Goal: Understand process/instructions

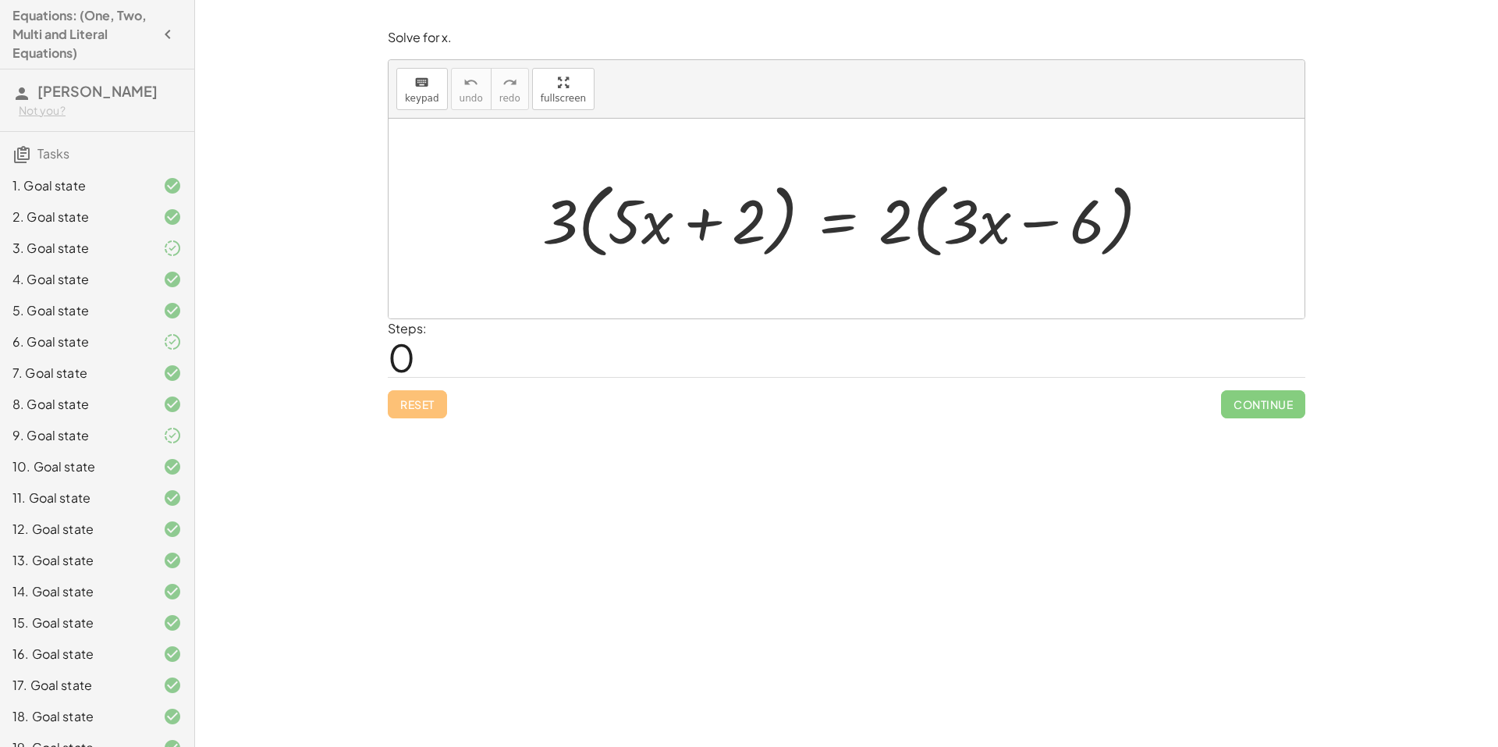
scroll to position [241, 0]
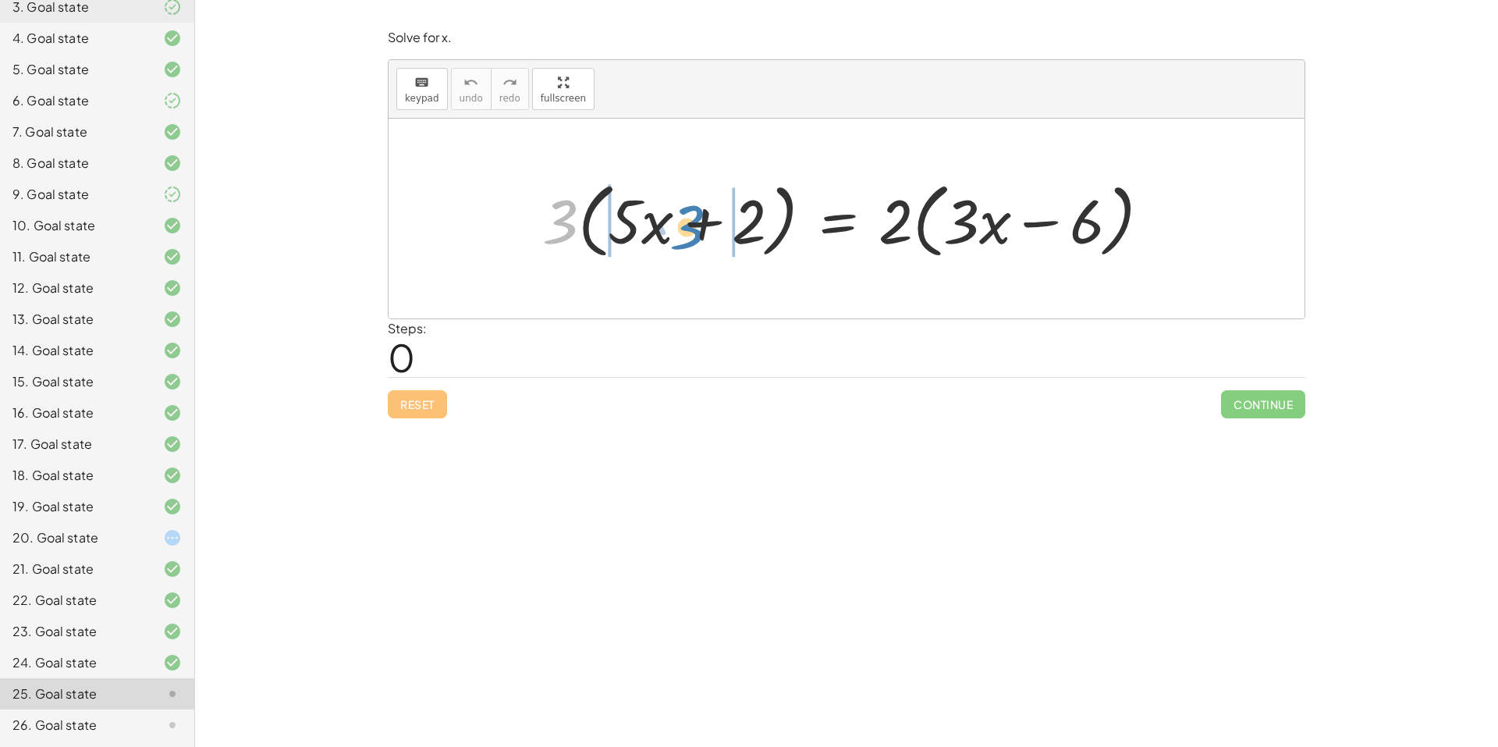
drag, startPoint x: 560, startPoint y: 217, endPoint x: 687, endPoint y: 222, distance: 127.3
click at [687, 222] on div at bounding box center [852, 219] width 636 height 90
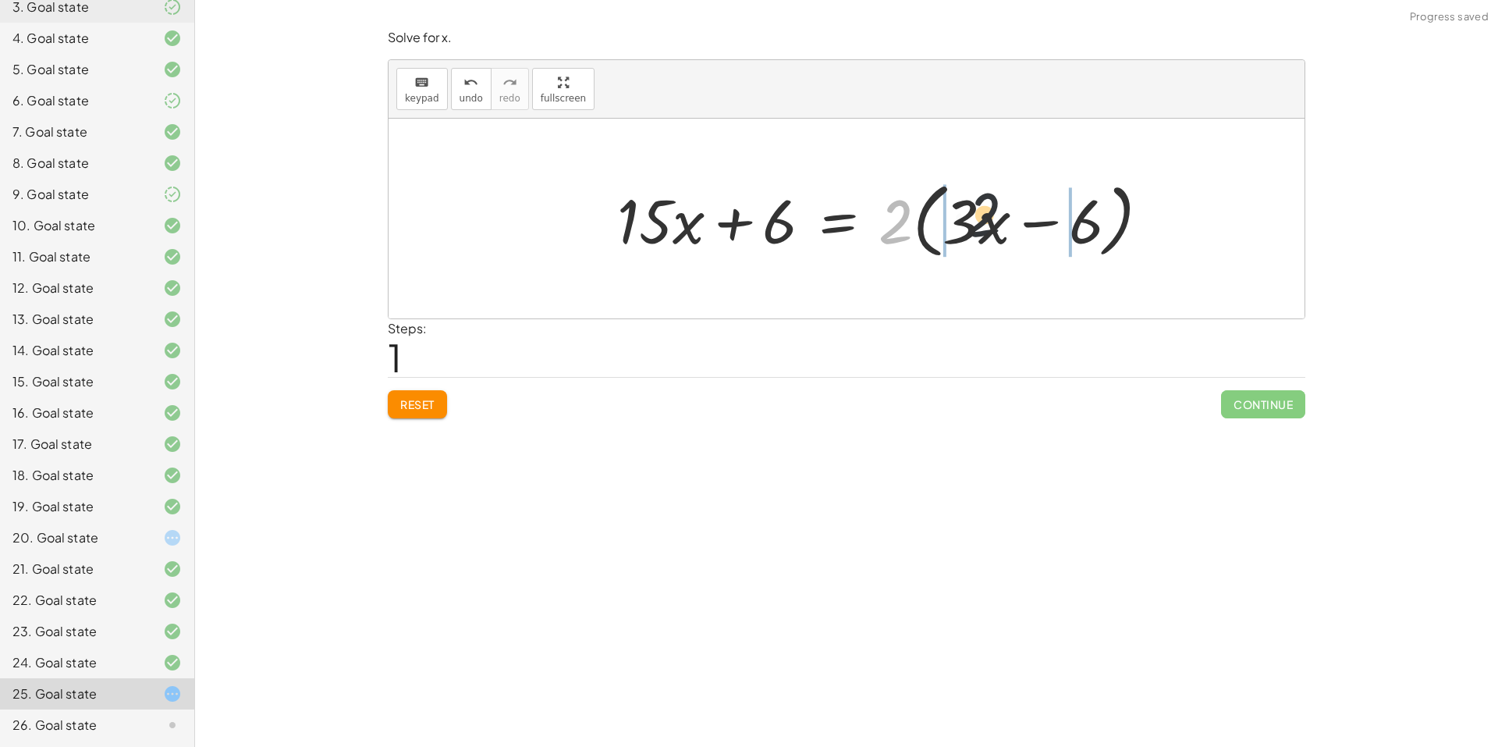
drag, startPoint x: 896, startPoint y: 242, endPoint x: 997, endPoint y: 233, distance: 101.8
click at [997, 233] on div at bounding box center [889, 219] width 561 height 90
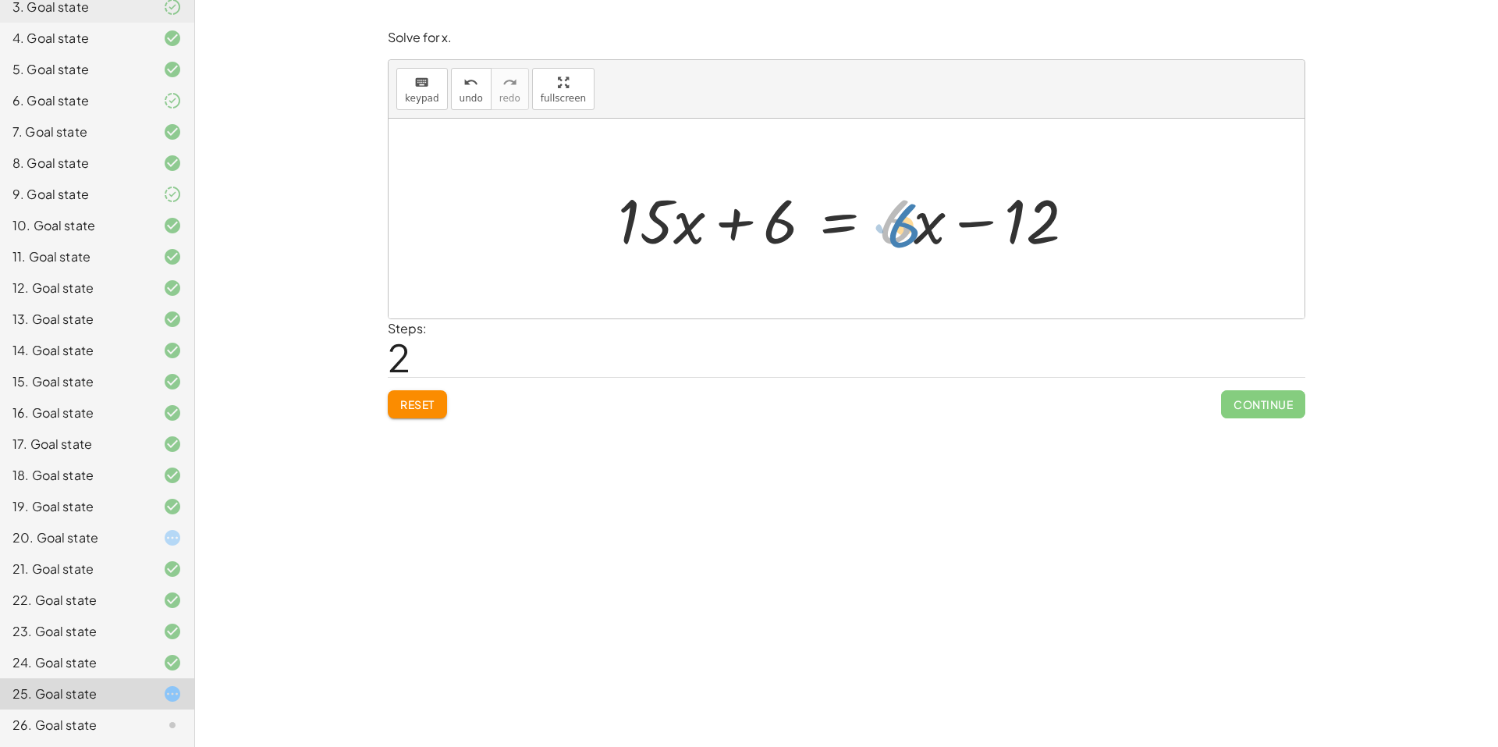
click at [918, 226] on div at bounding box center [852, 219] width 485 height 80
drag, startPoint x: 769, startPoint y: 222, endPoint x: 1047, endPoint y: 221, distance: 277.8
click at [1053, 217] on div at bounding box center [852, 219] width 485 height 80
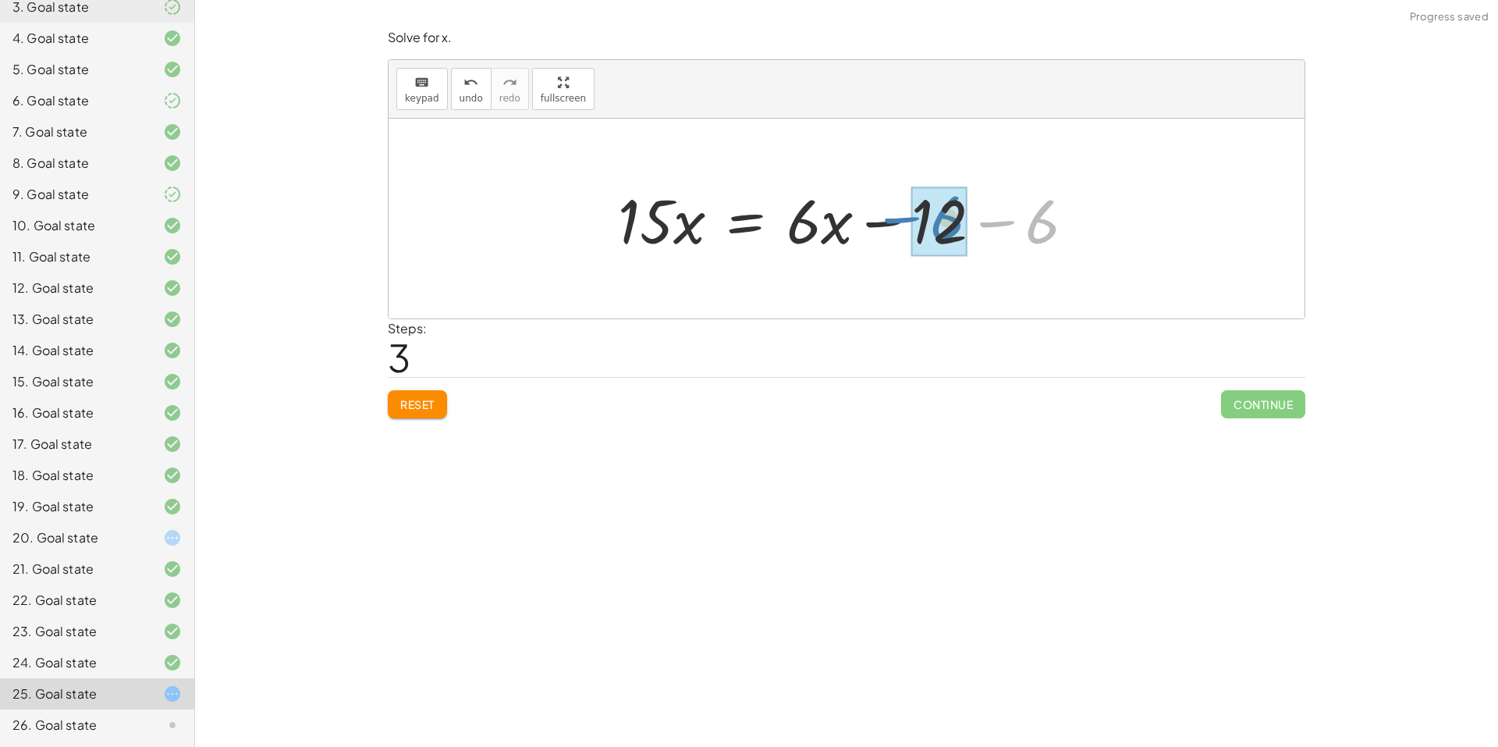
drag, startPoint x: 1039, startPoint y: 238, endPoint x: 972, endPoint y: 231, distance: 66.7
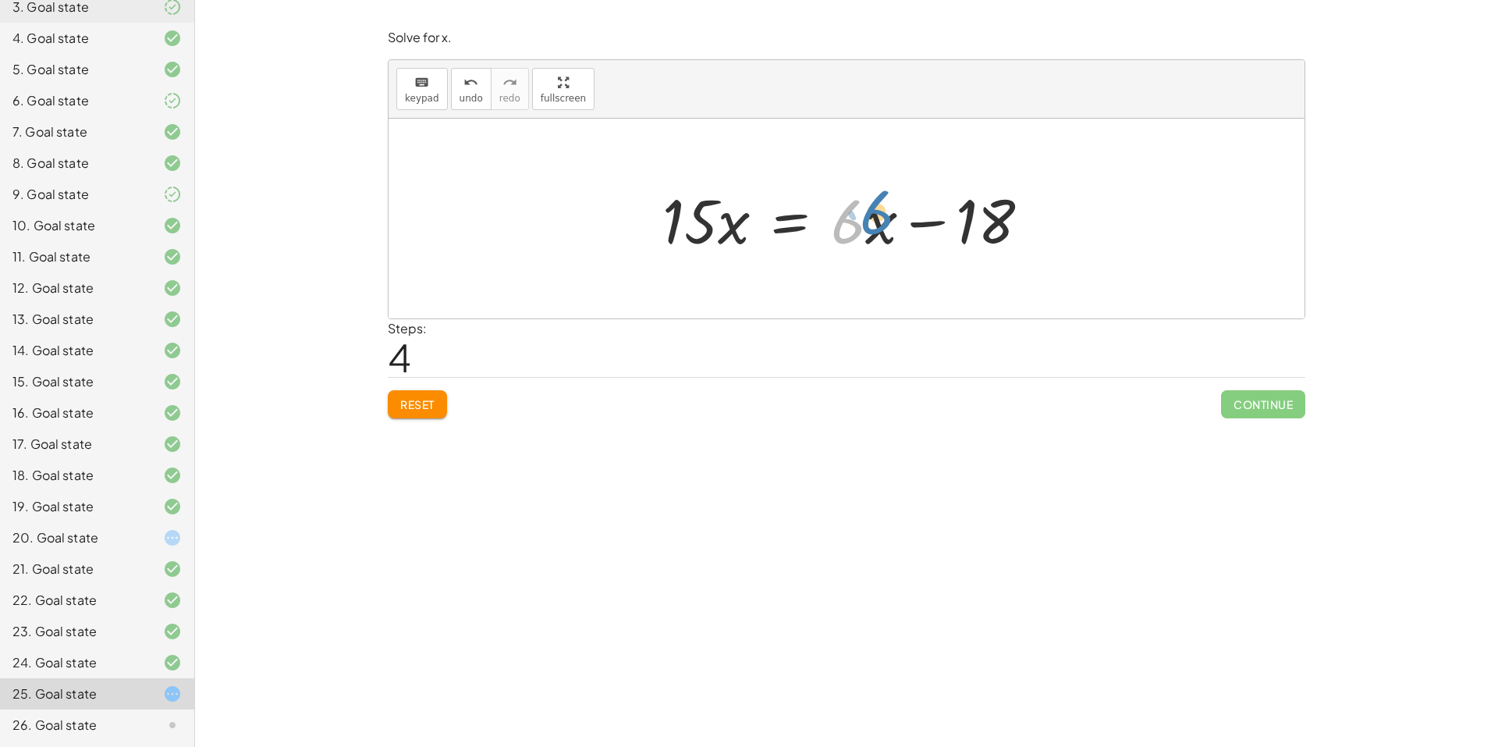
drag, startPoint x: 865, startPoint y: 221, endPoint x: 894, endPoint y: 211, distance: 30.4
click at [894, 211] on div at bounding box center [853, 219] width 396 height 80
drag, startPoint x: 885, startPoint y: 226, endPoint x: 895, endPoint y: 219, distance: 11.9
click at [895, 219] on div at bounding box center [853, 219] width 396 height 80
click at [865, 232] on div at bounding box center [853, 219] width 396 height 80
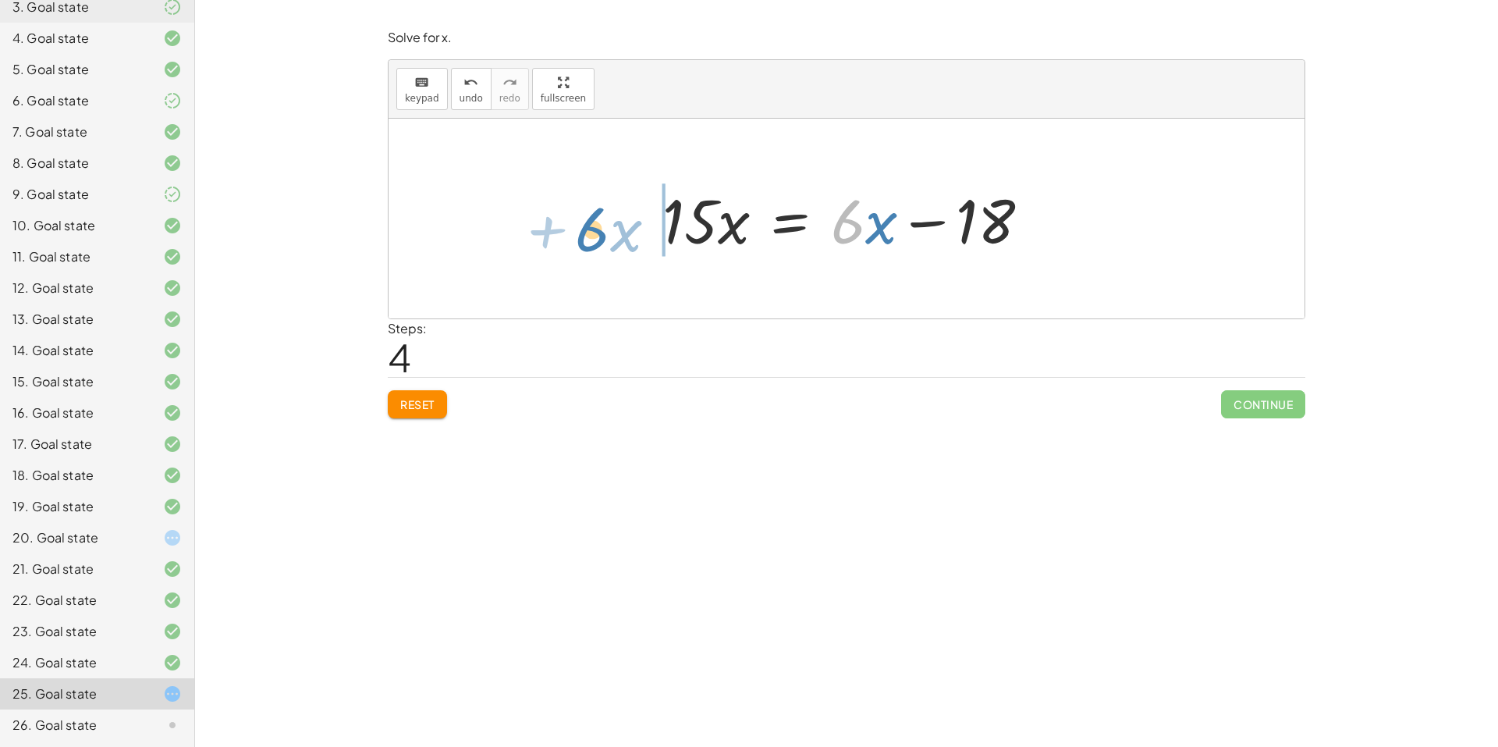
drag, startPoint x: 853, startPoint y: 229, endPoint x: 604, endPoint y: 238, distance: 249.1
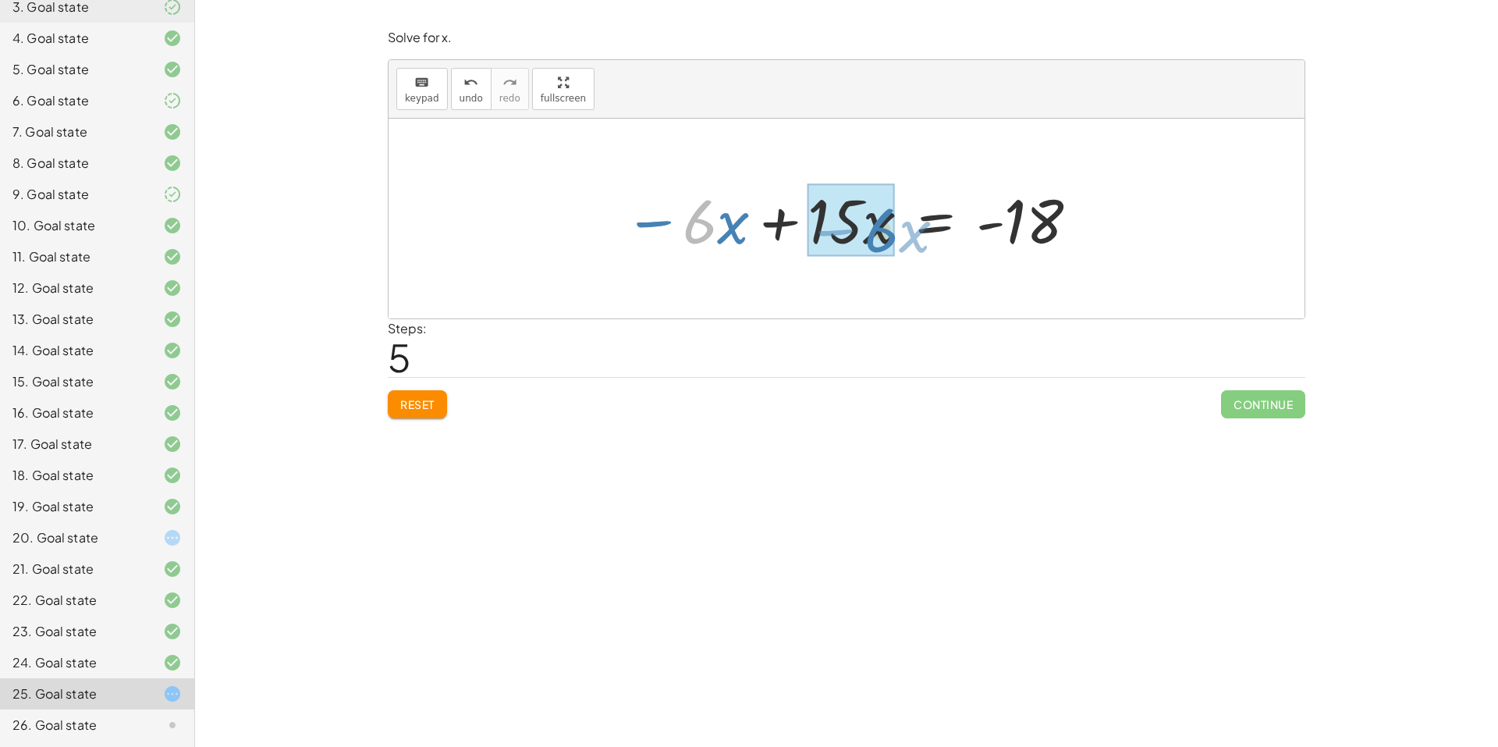
drag, startPoint x: 705, startPoint y: 228, endPoint x: 887, endPoint y: 236, distance: 182.0
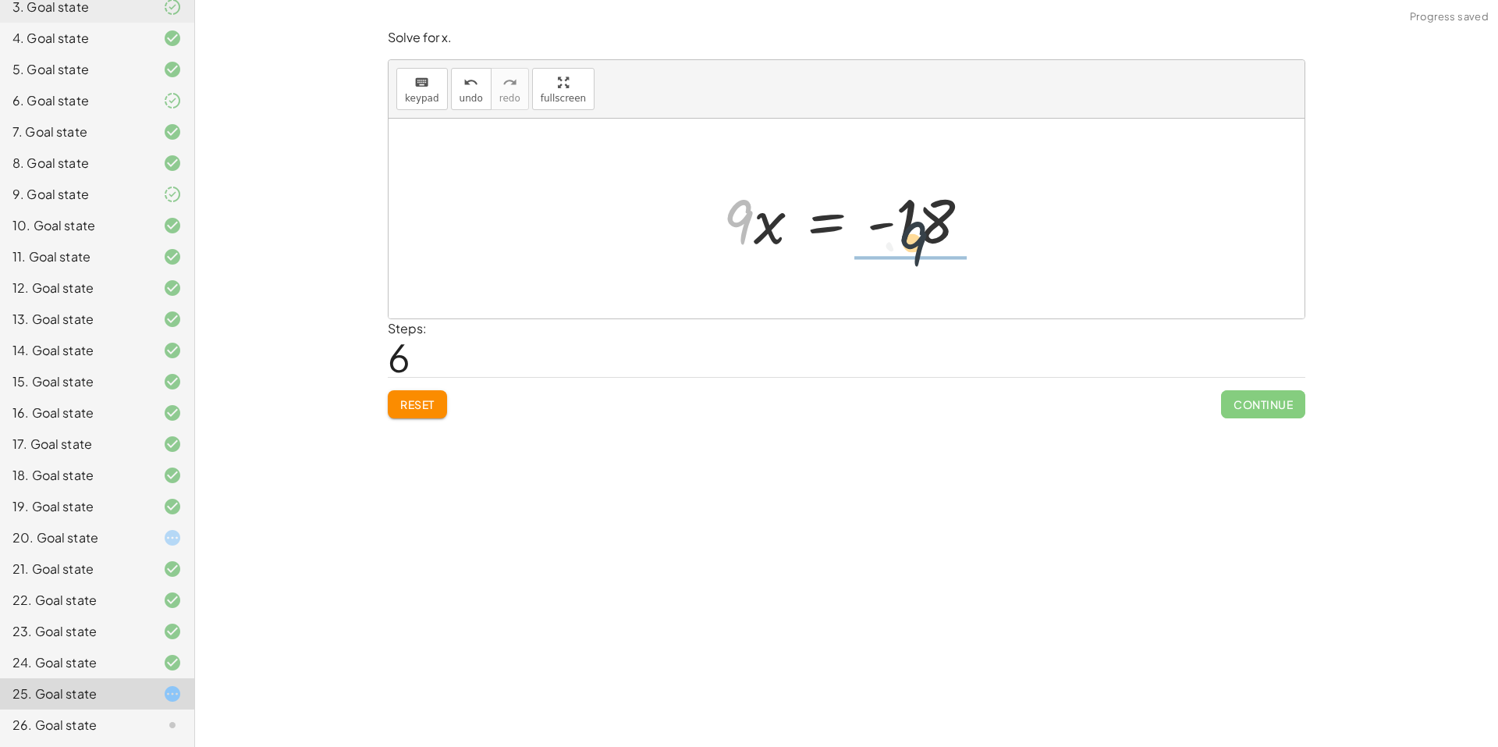
drag, startPoint x: 747, startPoint y: 228, endPoint x: 920, endPoint y: 257, distance: 175.6
drag, startPoint x: 928, startPoint y: 247, endPoint x: 929, endPoint y: 178, distance: 68.7
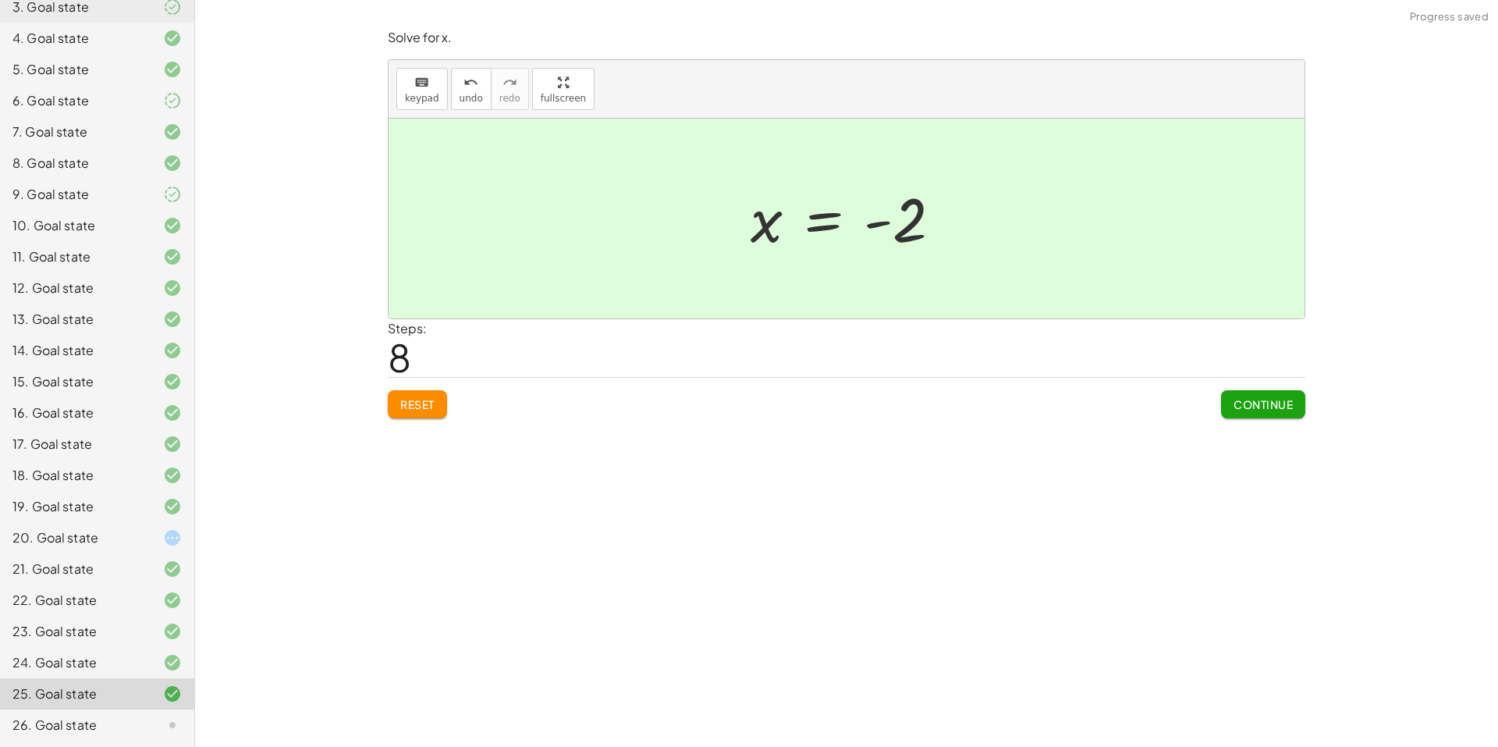
click at [1230, 392] on button "Continue" at bounding box center [1263, 404] width 84 height 28
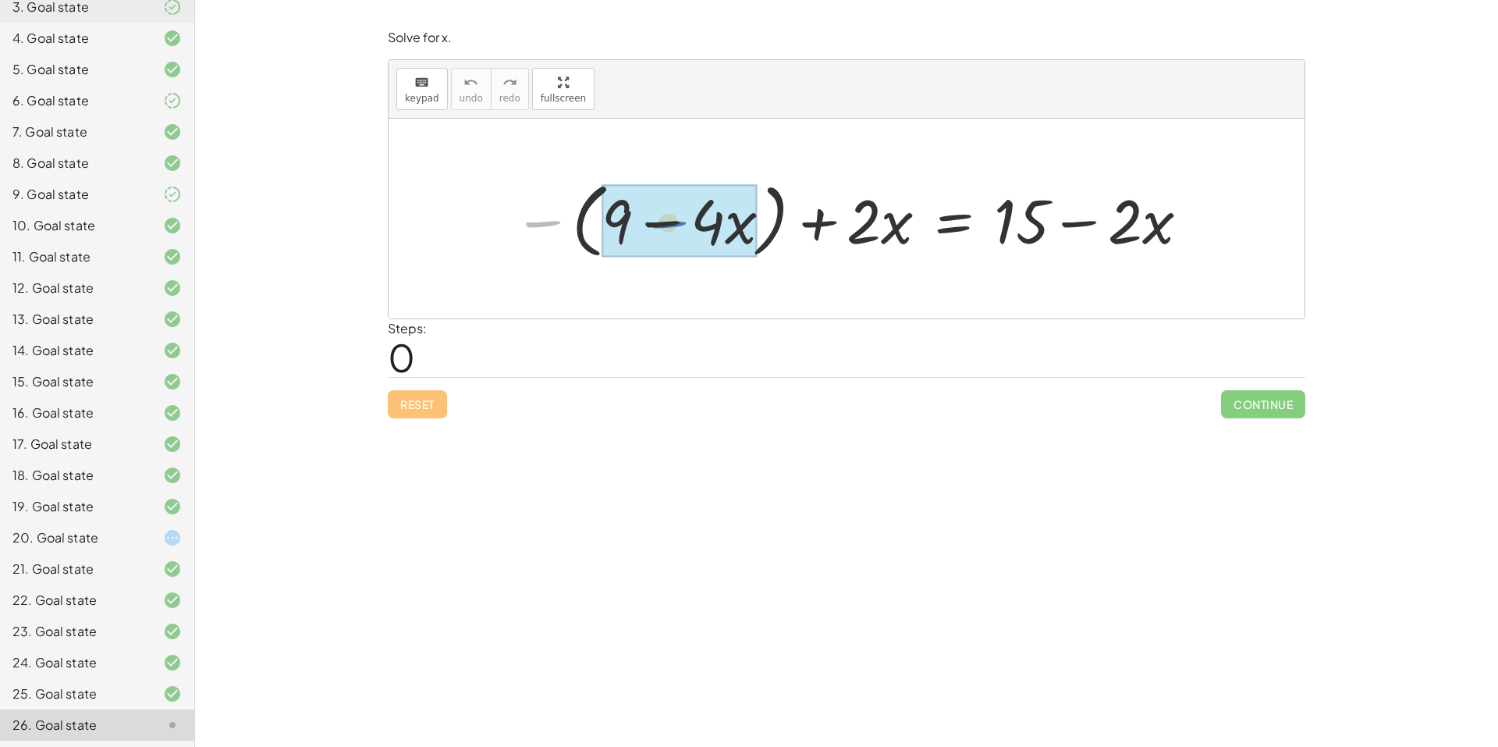
drag, startPoint x: 550, startPoint y: 222, endPoint x: 679, endPoint y: 222, distance: 128.7
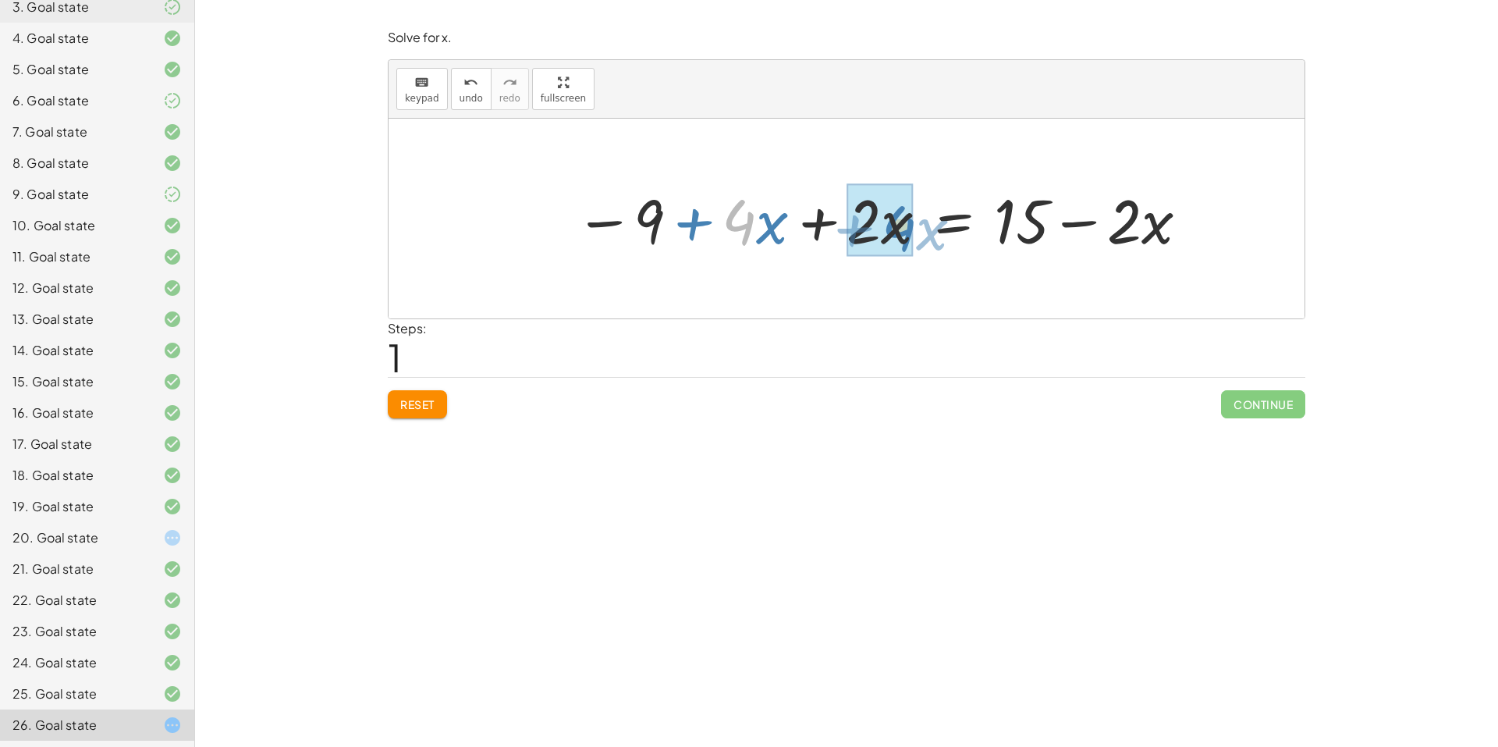
drag, startPoint x: 740, startPoint y: 225, endPoint x: 895, endPoint y: 231, distance: 154.6
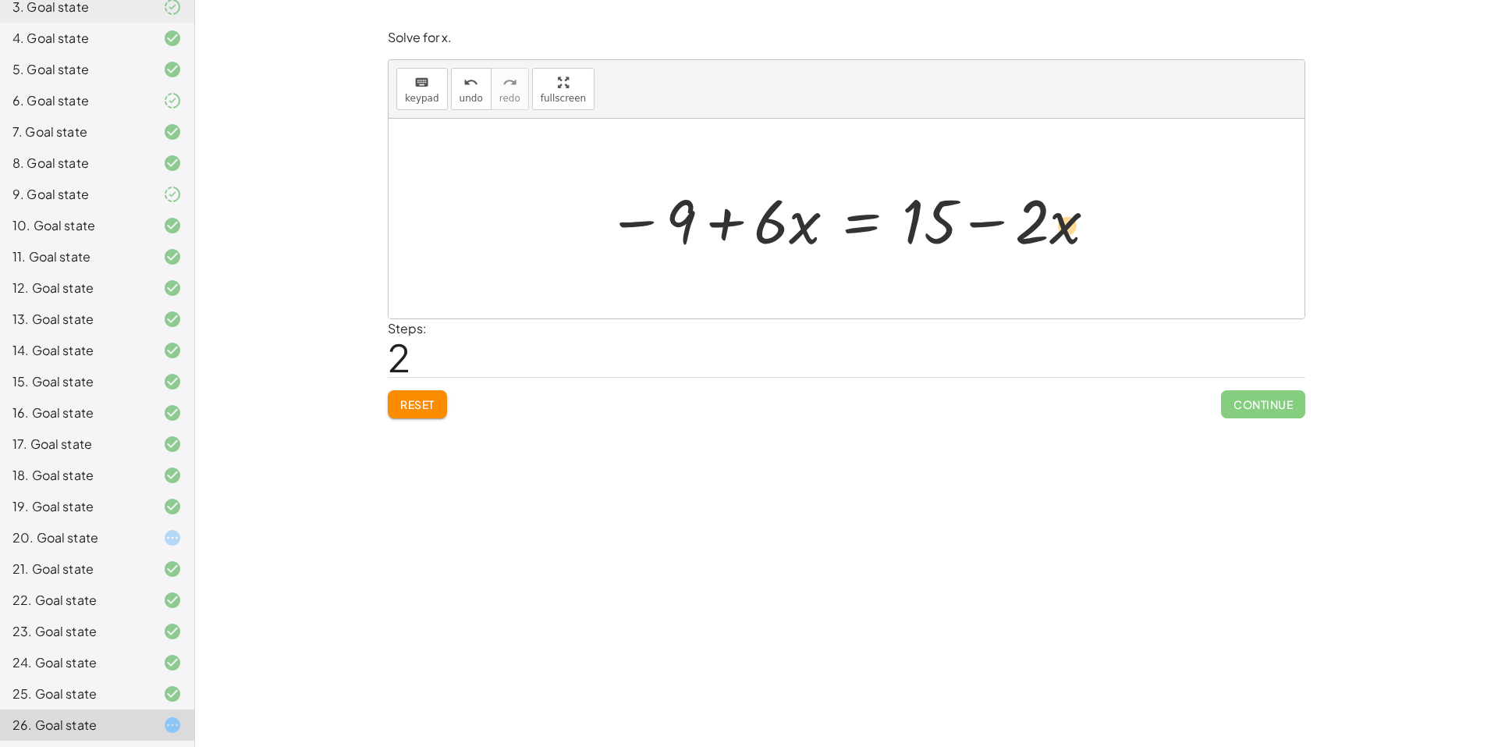
click at [1056, 237] on div at bounding box center [852, 219] width 507 height 80
drag, startPoint x: 1028, startPoint y: 233, endPoint x: 1026, endPoint y: 243, distance: 11.2
click at [1029, 237] on div at bounding box center [852, 219] width 507 height 80
drag, startPoint x: 682, startPoint y: 227, endPoint x: 961, endPoint y: 229, distance: 278.6
click at [961, 229] on div at bounding box center [852, 219] width 507 height 80
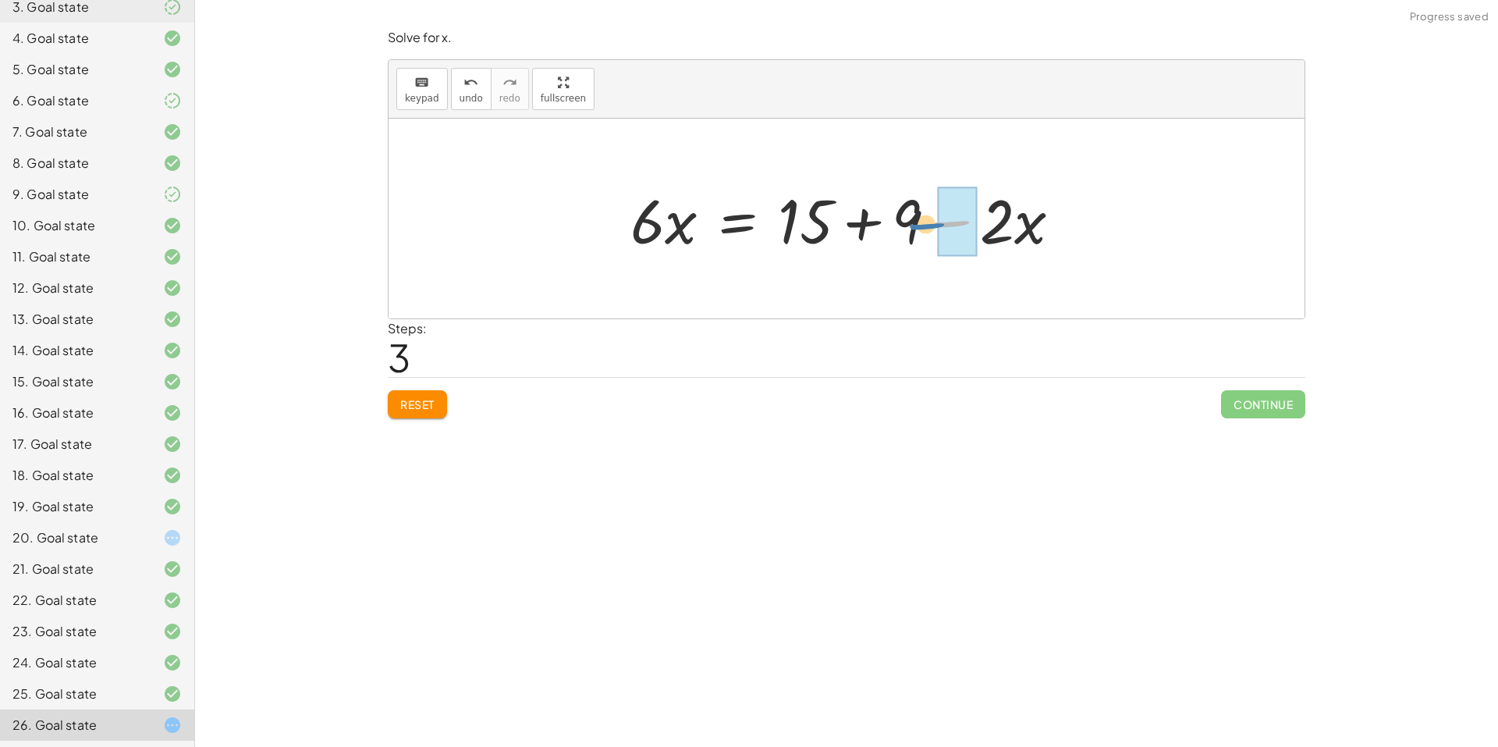
drag, startPoint x: 1039, startPoint y: 214, endPoint x: 1014, endPoint y: 217, distance: 25.9
click at [1014, 217] on div at bounding box center [853, 219] width 460 height 80
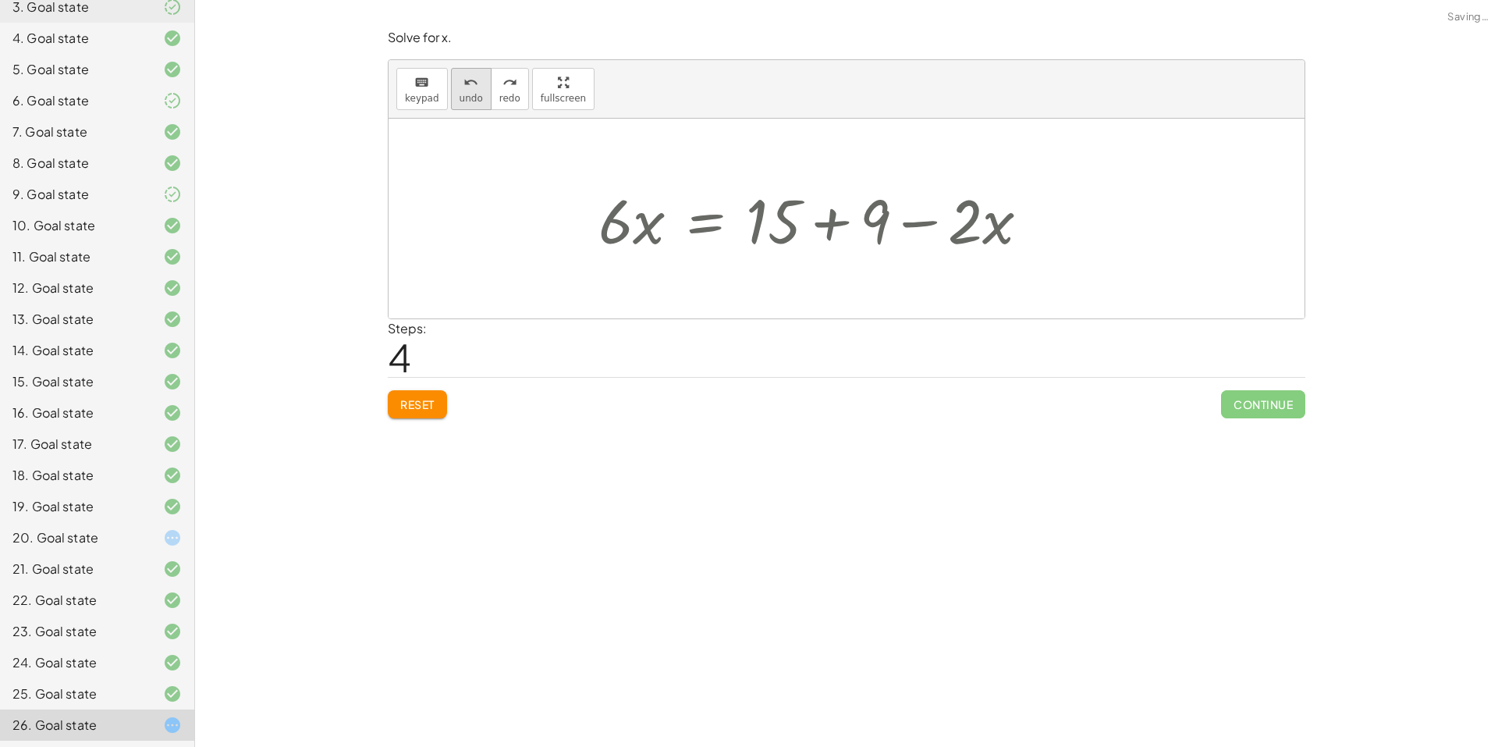
click at [481, 87] on button "undo undo" at bounding box center [471, 89] width 41 height 42
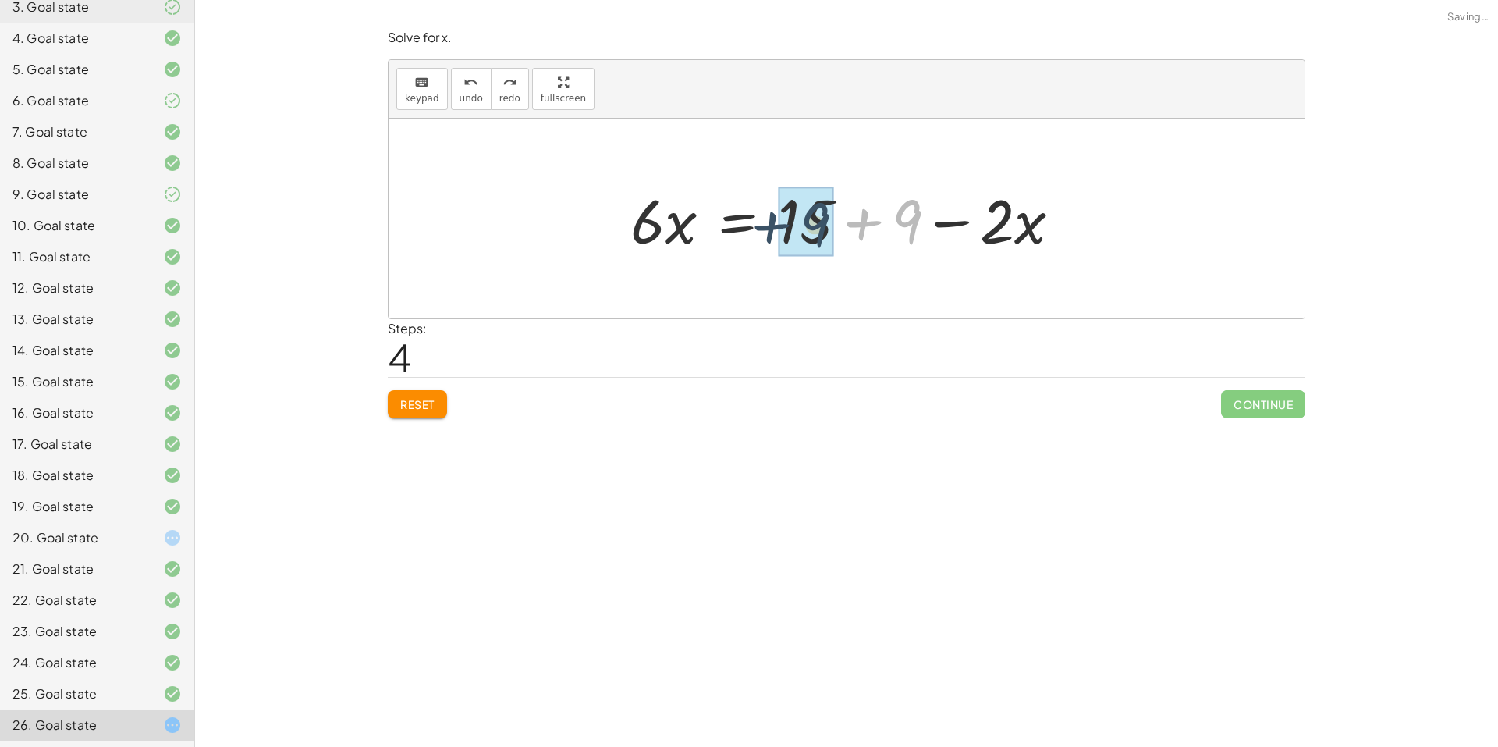
drag, startPoint x: 911, startPoint y: 209, endPoint x: 822, endPoint y: 211, distance: 89.7
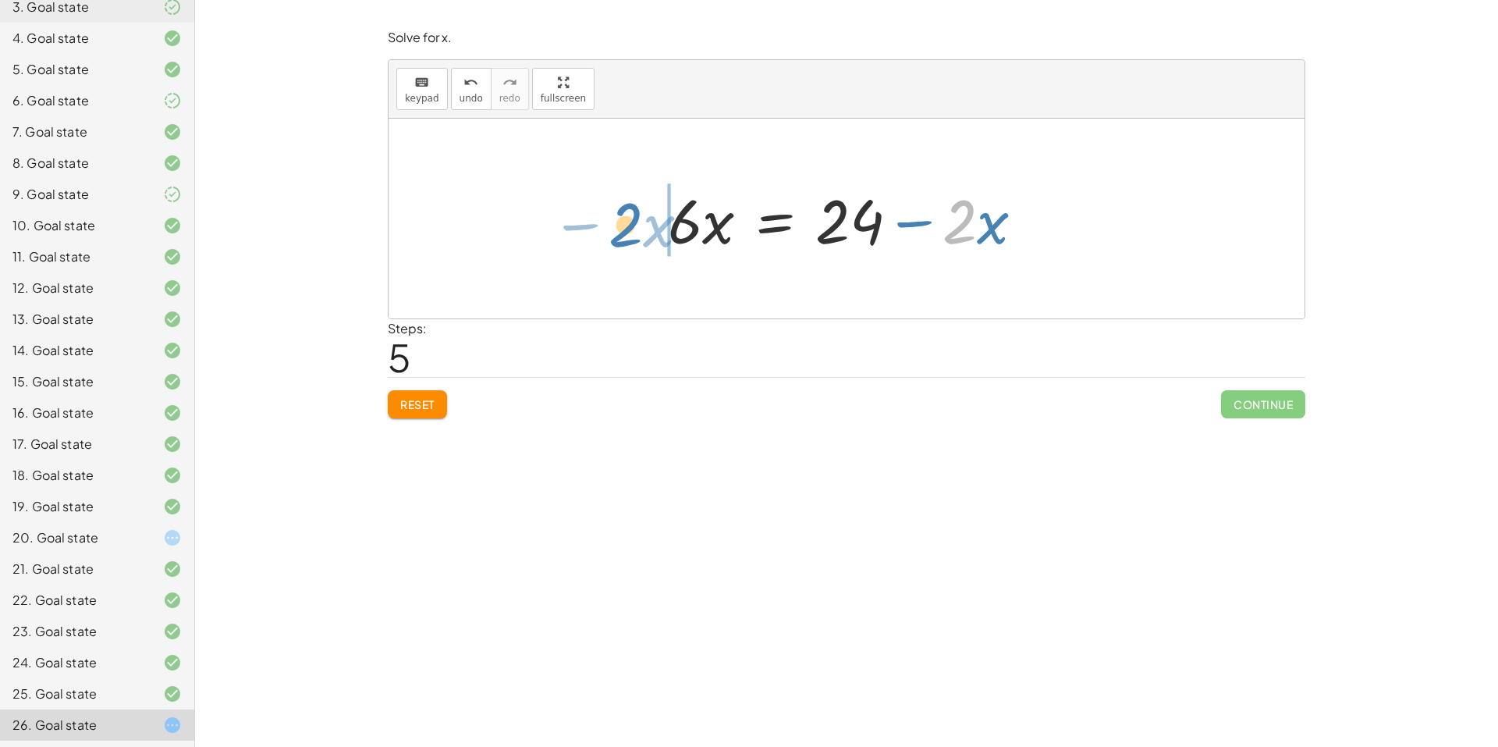
drag, startPoint x: 940, startPoint y: 237, endPoint x: 640, endPoint y: 235, distance: 300.4
click at [640, 235] on div "− ( + 9 − · 4 · x ) + · 2 · x = + 15 − · 2 · x − 9 + · 4 · x + · 2 · x = + 15 −…" at bounding box center [847, 219] width 916 height 200
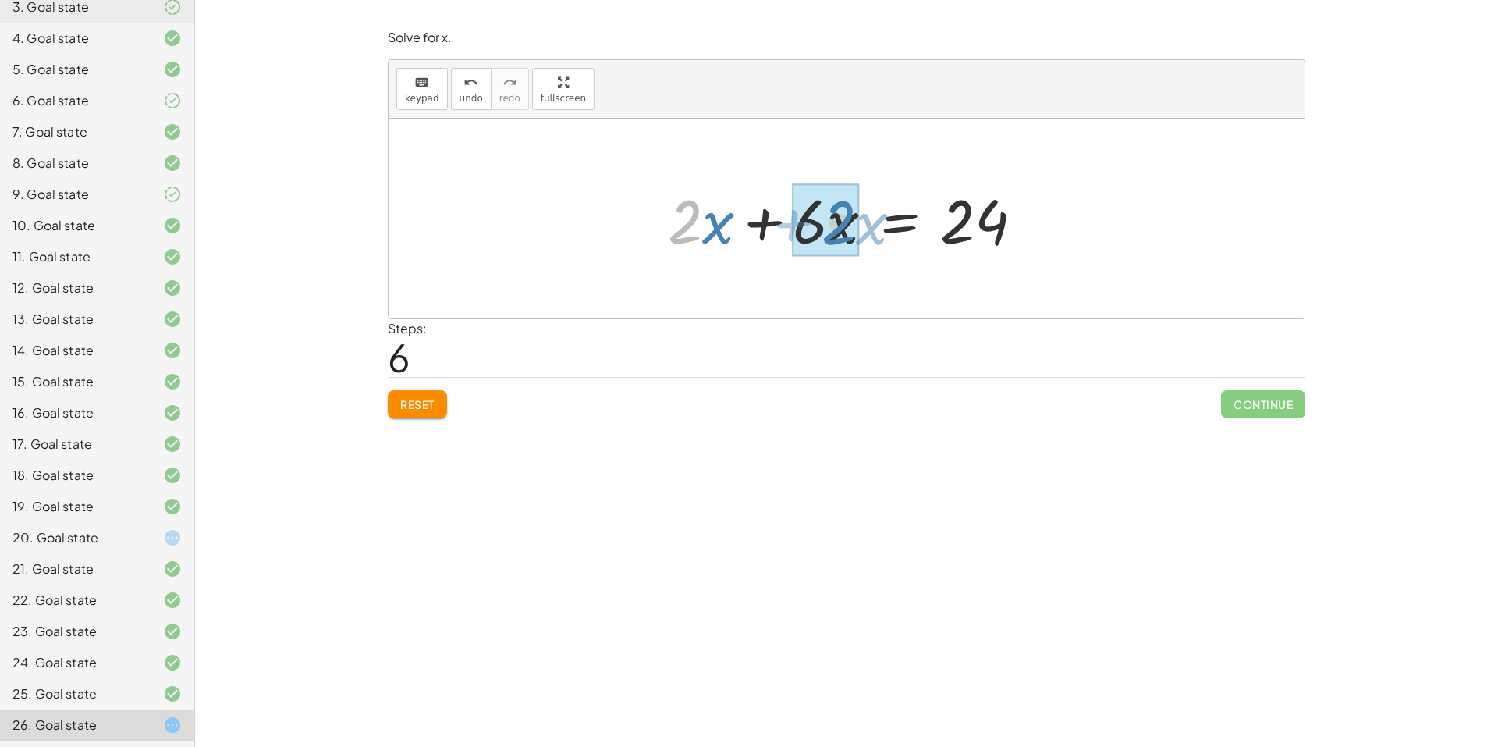
drag, startPoint x: 687, startPoint y: 236, endPoint x: 840, endPoint y: 236, distance: 153.7
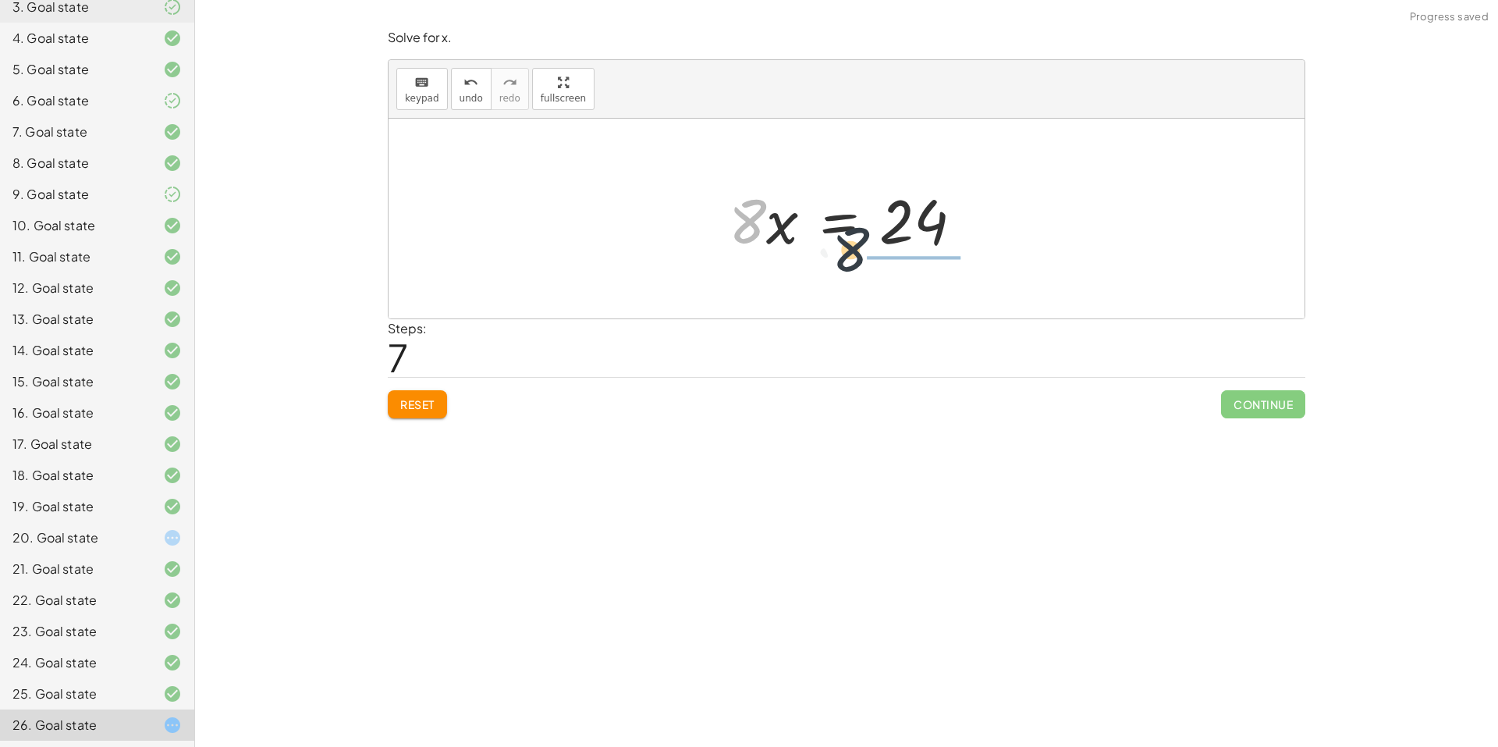
drag, startPoint x: 747, startPoint y: 223, endPoint x: 887, endPoint y: 255, distance: 144.0
click at [887, 255] on div at bounding box center [852, 219] width 262 height 80
drag, startPoint x: 911, startPoint y: 266, endPoint x: 905, endPoint y: 208, distance: 58.8
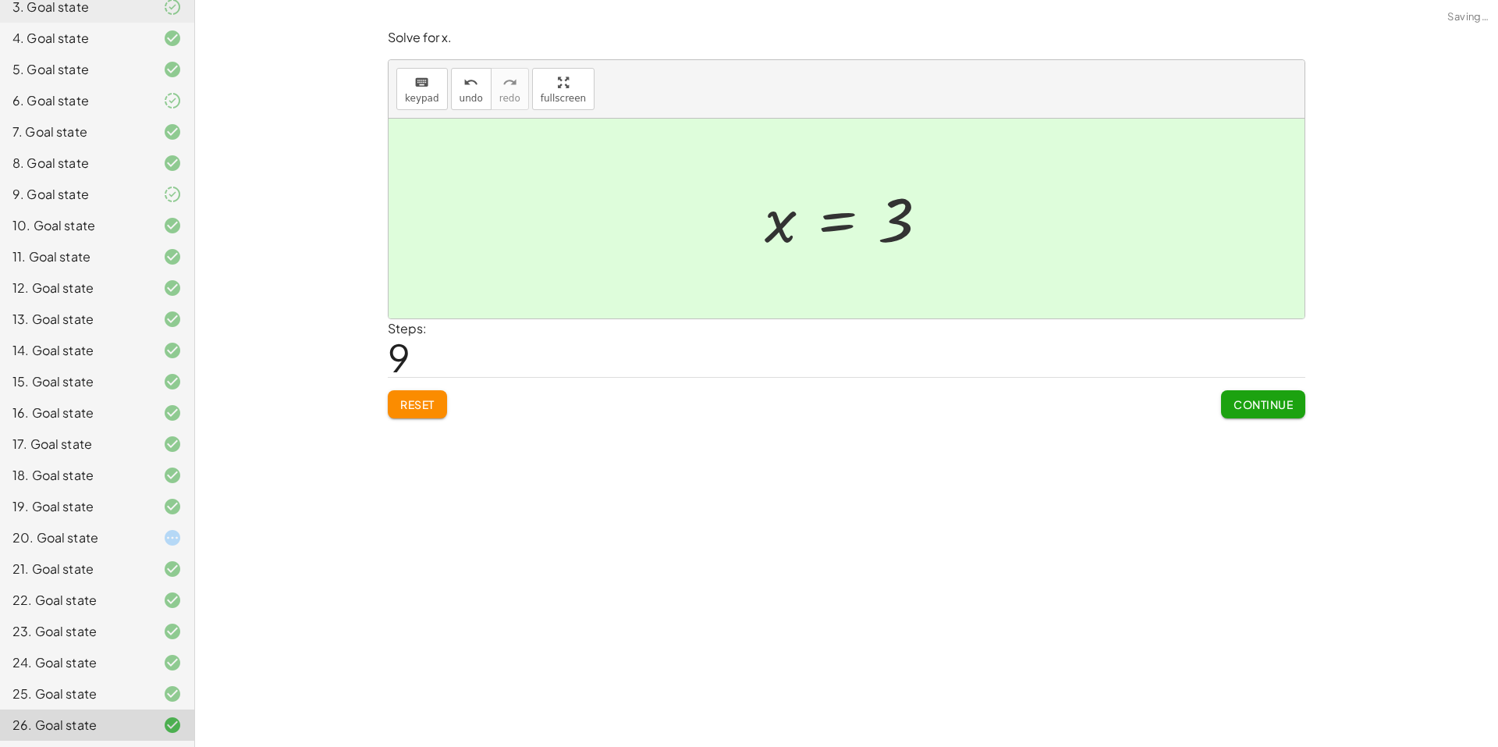
click at [1243, 408] on span "Continue" at bounding box center [1263, 404] width 59 height 14
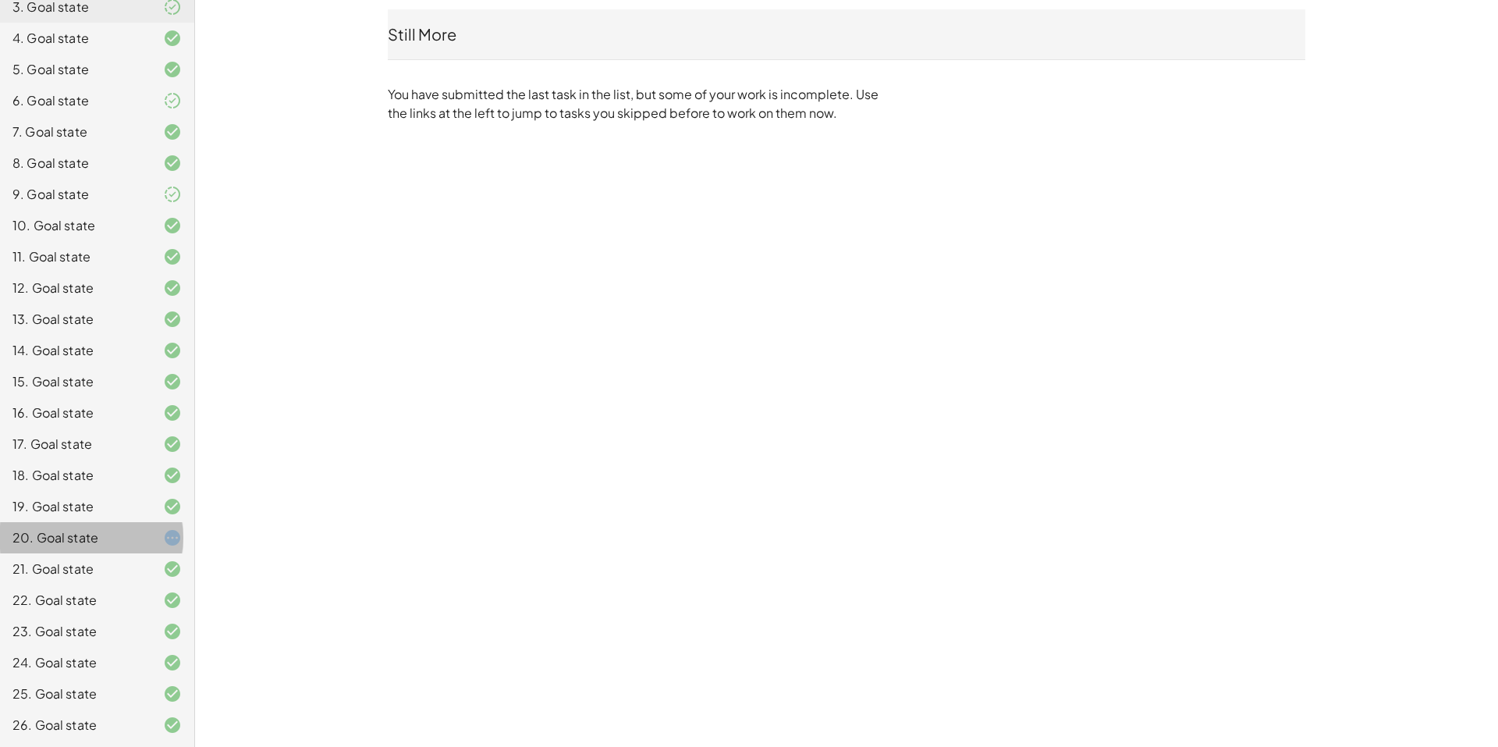
click at [78, 534] on div "20. Goal state" at bounding box center [75, 537] width 126 height 19
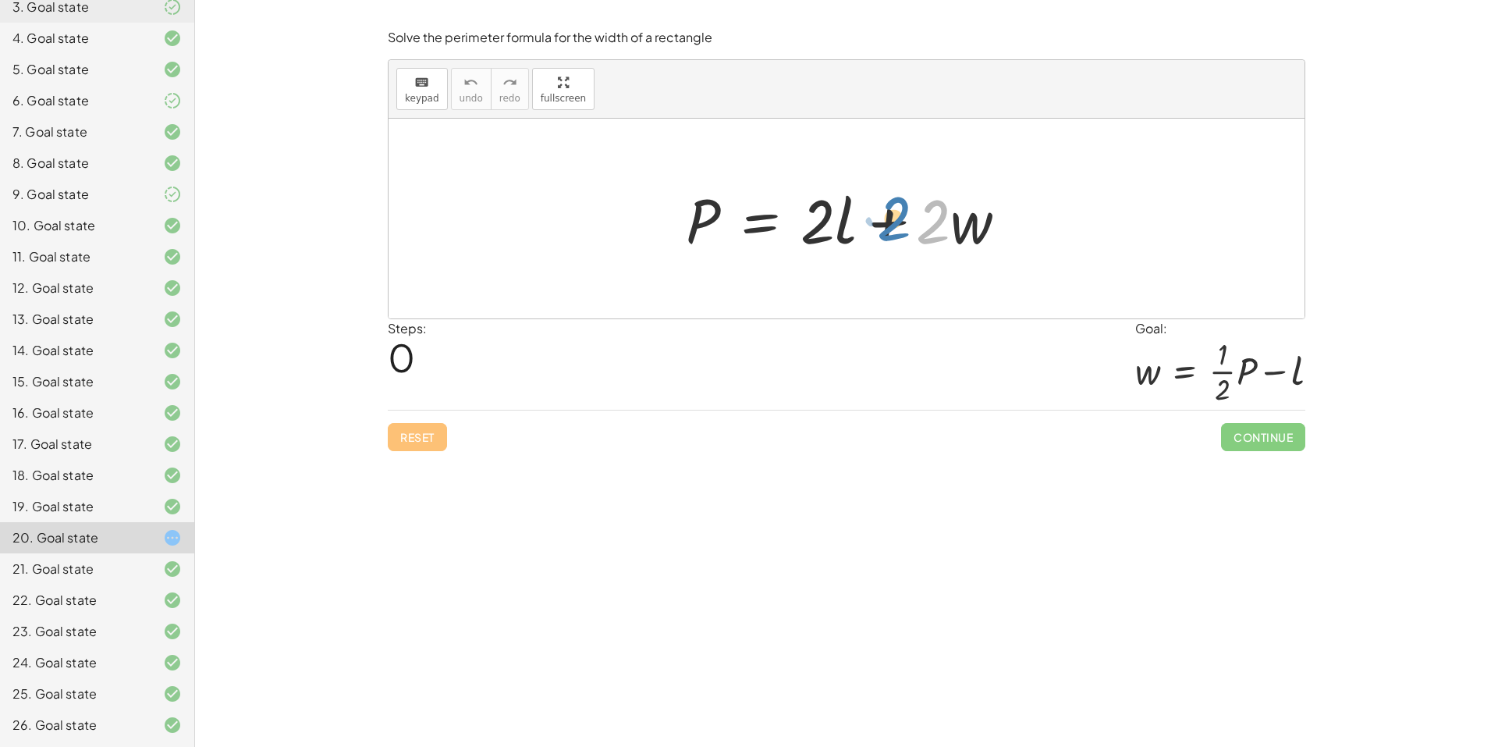
drag, startPoint x: 936, startPoint y: 229, endPoint x: 897, endPoint y: 226, distance: 39.1
click at [897, 226] on div at bounding box center [853, 219] width 350 height 80
drag, startPoint x: 967, startPoint y: 215, endPoint x: 692, endPoint y: 272, distance: 280.3
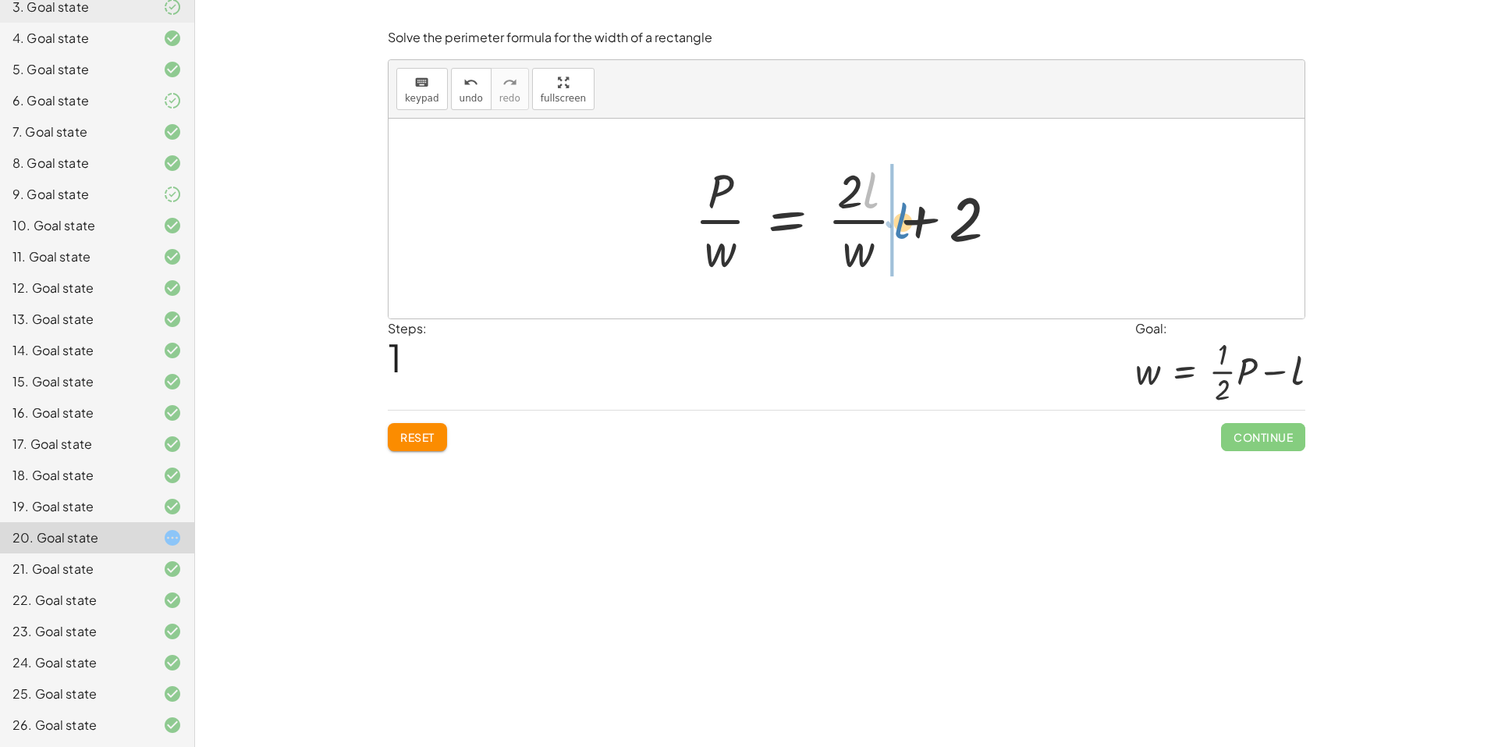
drag, startPoint x: 868, startPoint y: 198, endPoint x: 900, endPoint y: 227, distance: 42.5
click at [900, 227] on div at bounding box center [853, 218] width 332 height 120
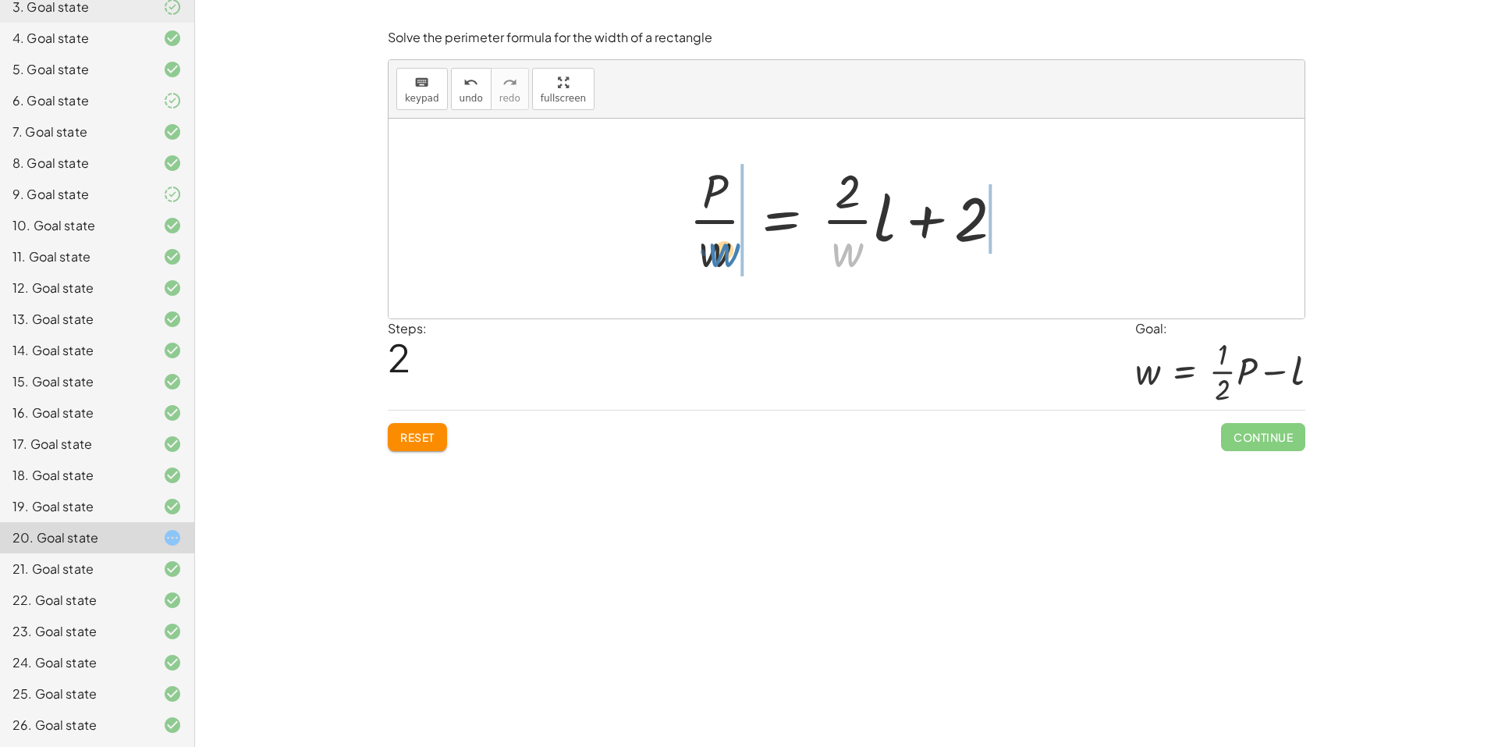
drag, startPoint x: 850, startPoint y: 261, endPoint x: 731, endPoint y: 261, distance: 118.6
click at [731, 261] on div at bounding box center [852, 218] width 343 height 120
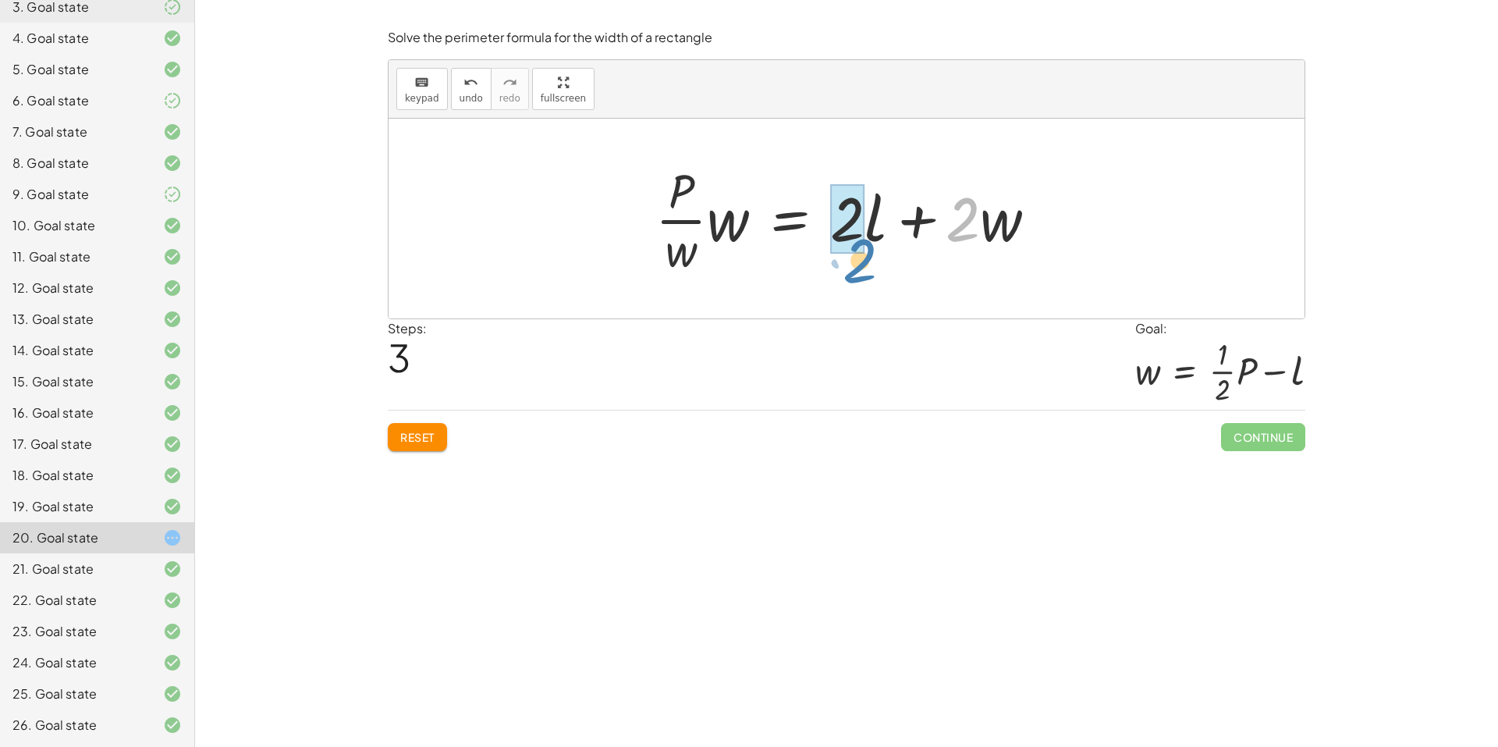
drag, startPoint x: 954, startPoint y: 208, endPoint x: 848, endPoint y: 240, distance: 109.9
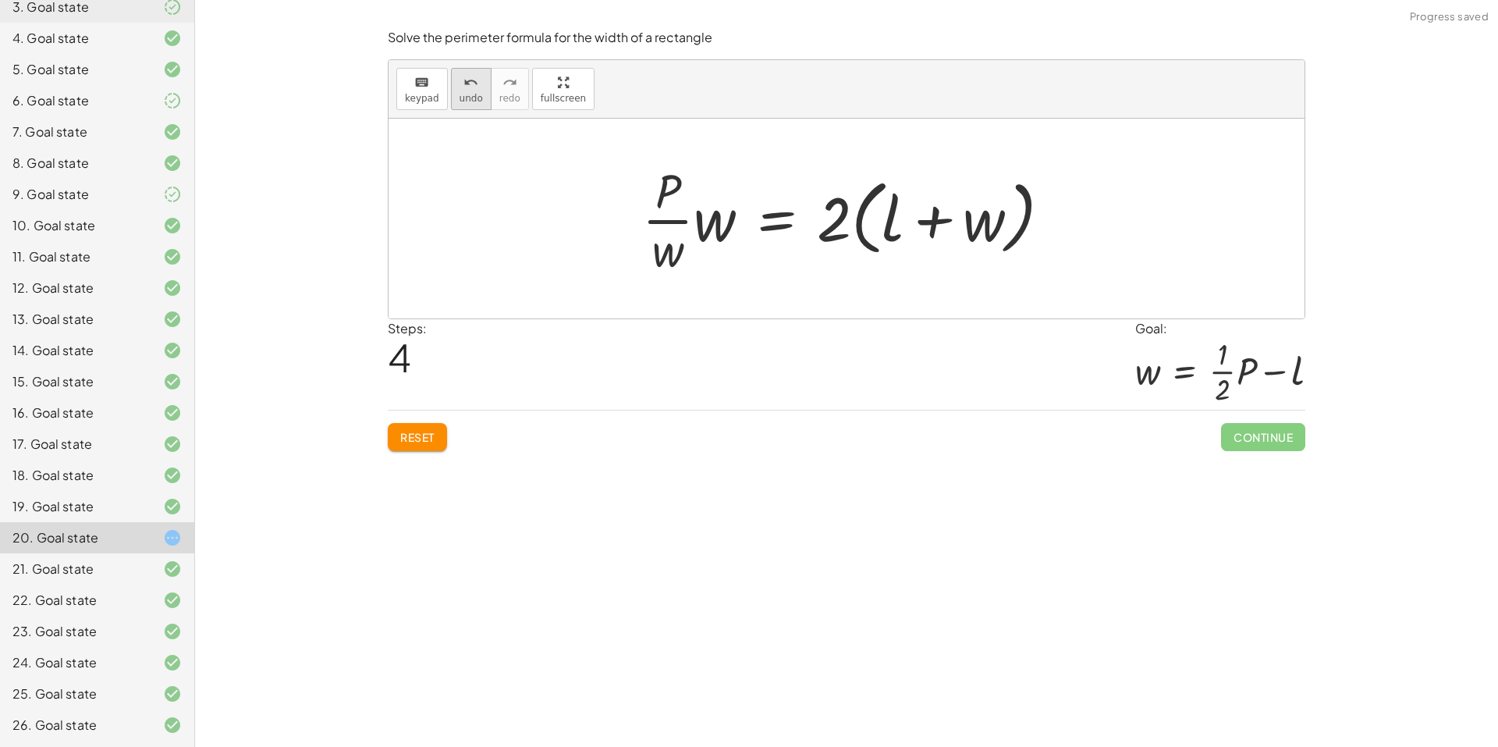
click at [468, 90] on icon "undo" at bounding box center [470, 82] width 15 height 19
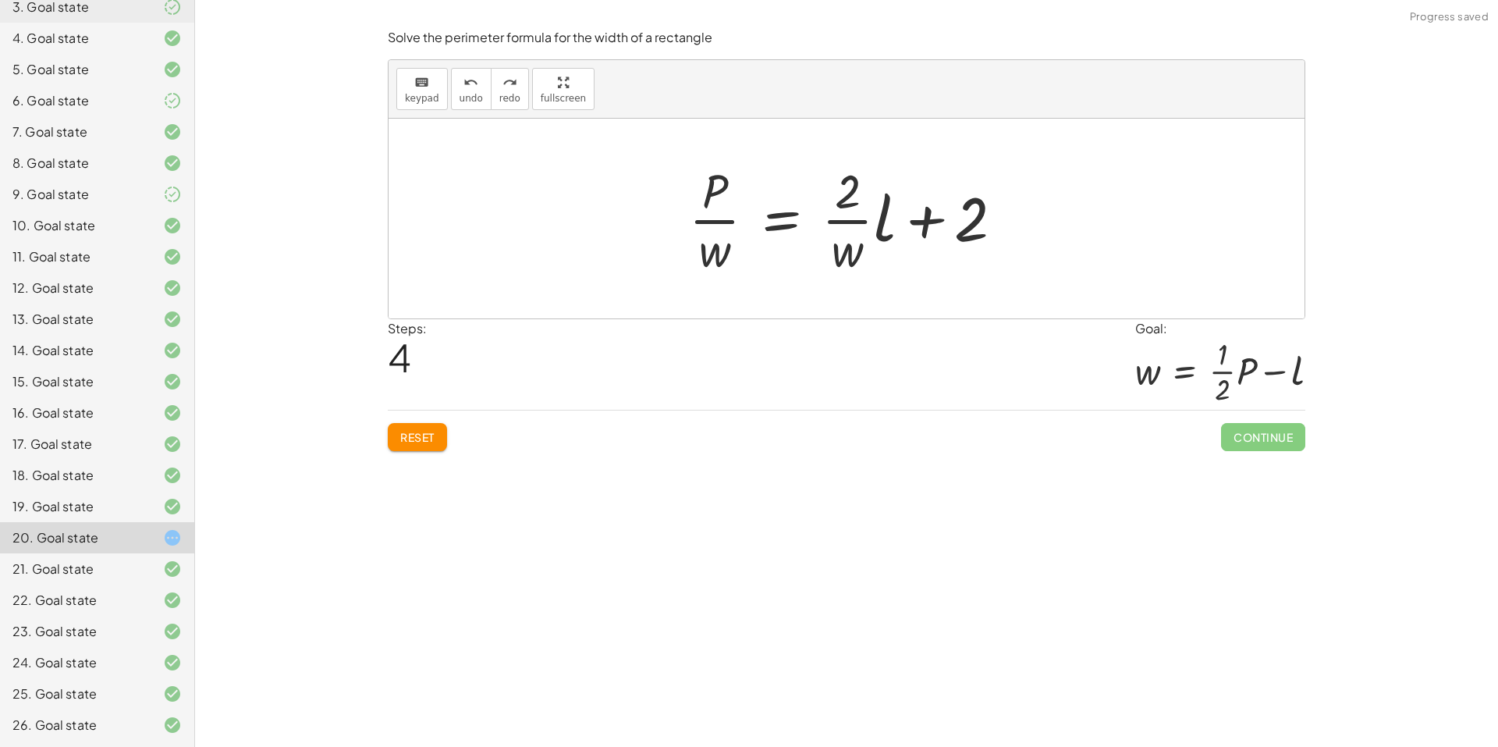
drag, startPoint x: 397, startPoint y: 434, endPoint x: 404, endPoint y: 429, distance: 8.4
click at [404, 429] on button "Reset" at bounding box center [417, 437] width 59 height 28
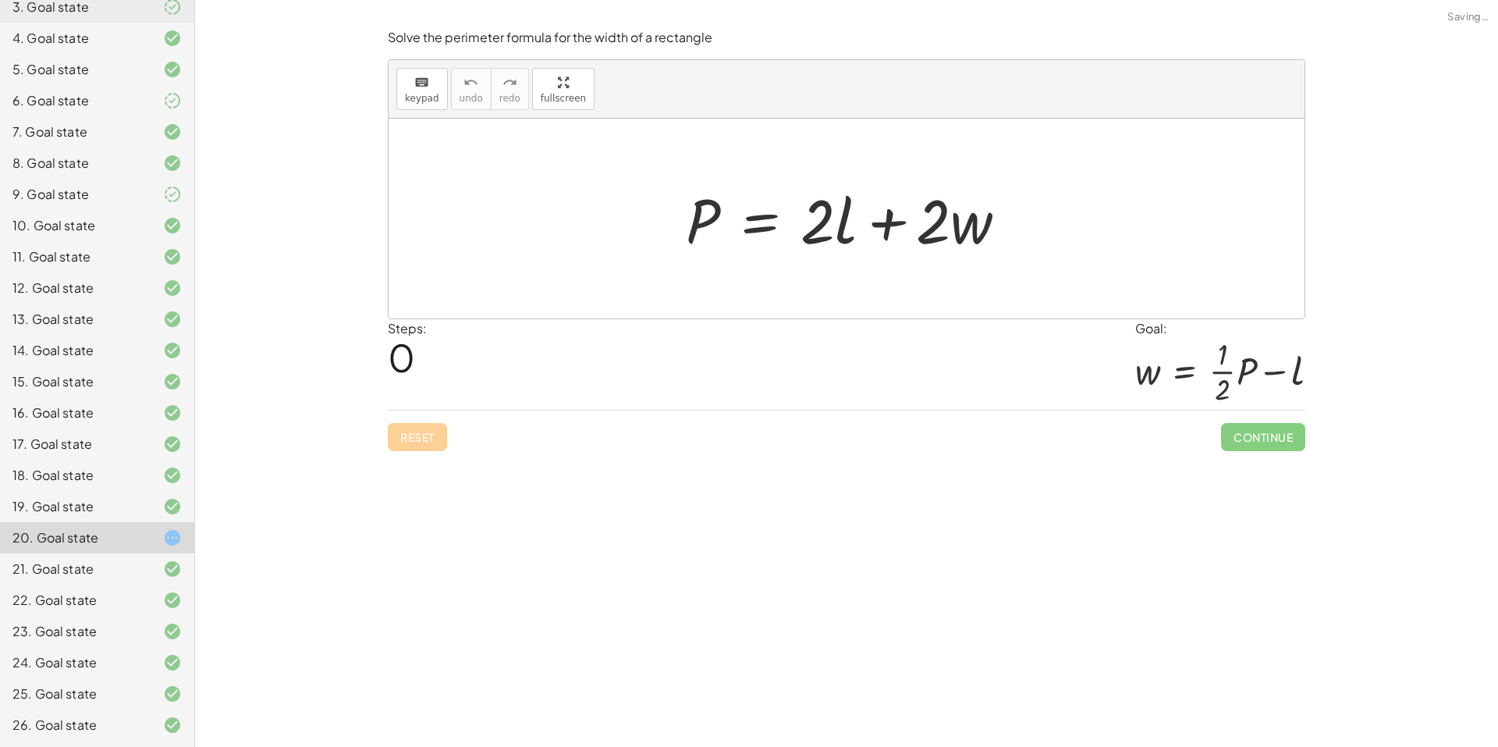
click at [404, 429] on div "Reset Continue" at bounding box center [847, 430] width 918 height 41
click at [408, 425] on div "Reset Continue" at bounding box center [847, 430] width 918 height 41
